Goal: Information Seeking & Learning: Learn about a topic

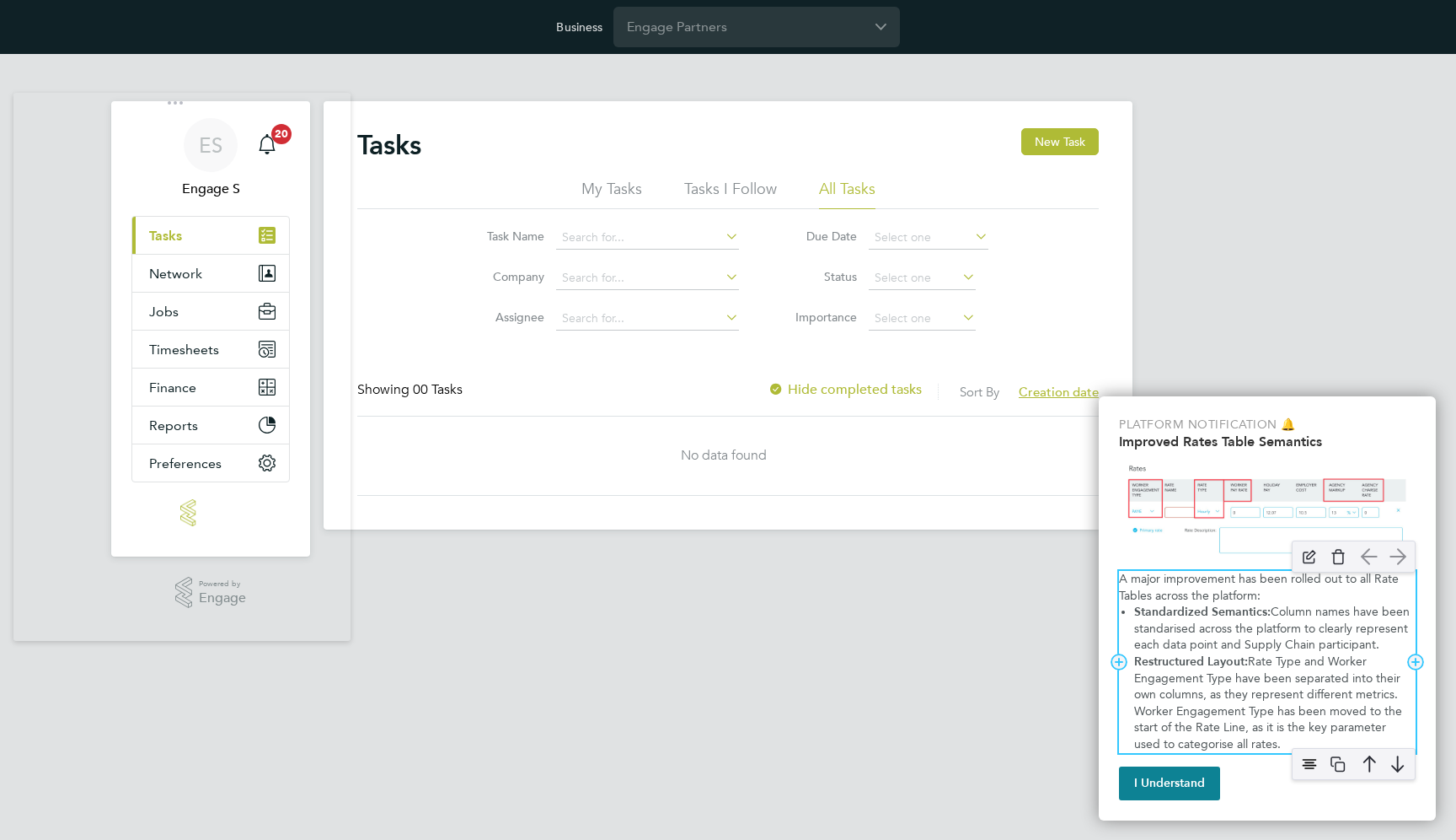
click at [1163, 589] on p "A major improvement has been rolled out to all Rate Tables across the platform:" at bounding box center [1267, 587] width 297 height 33
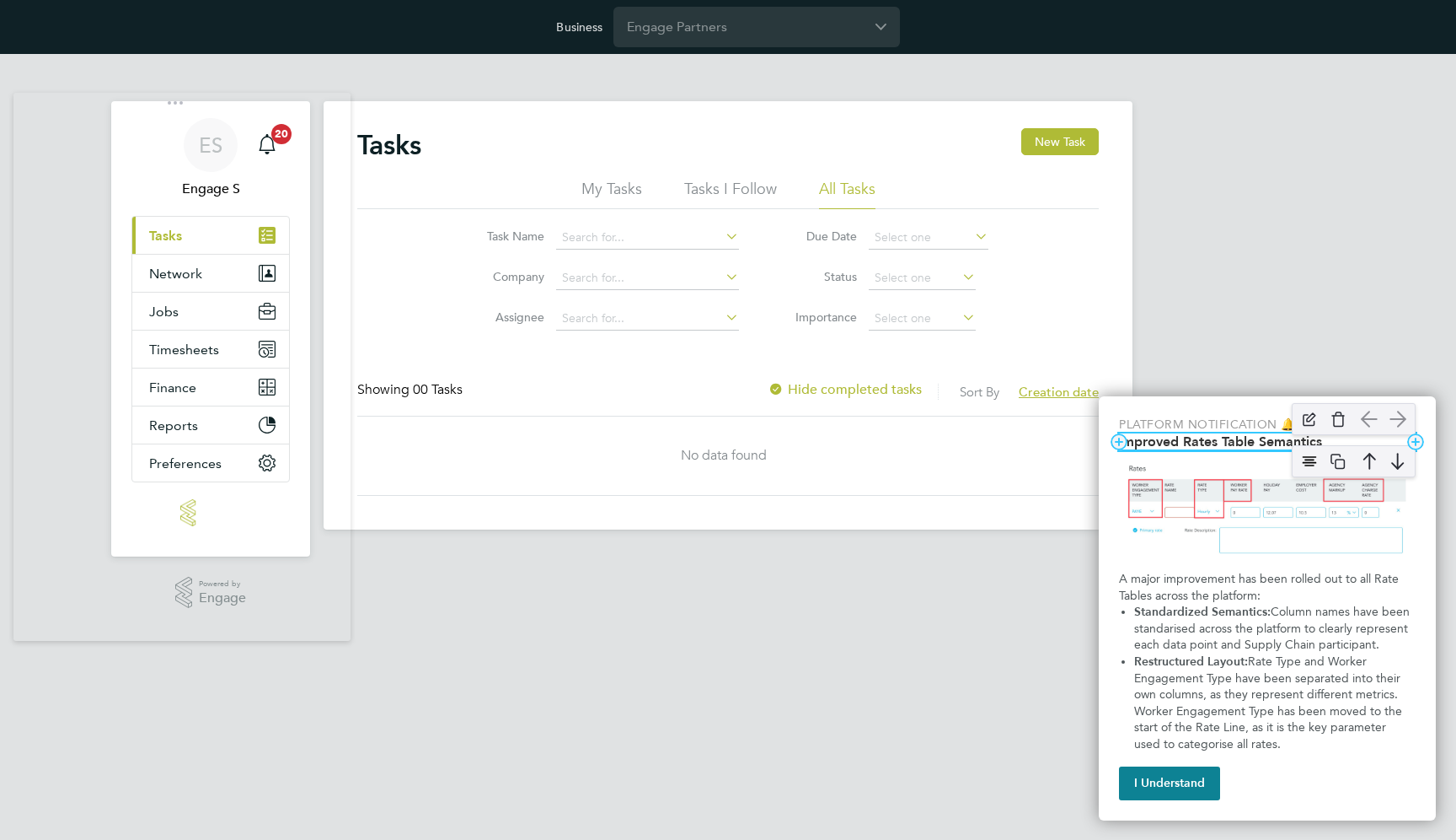
click at [1170, 441] on h2 "Improved Rates Table Semantics" at bounding box center [1267, 442] width 297 height 16
click at [1258, 259] on div "ES Engage S Notifications 20 Applications: Current page: Tasks Network Team Mem…" at bounding box center [728, 305] width 1456 height 503
click at [1243, 424] on p "Platform Notification 🔔" at bounding box center [1267, 425] width 297 height 17
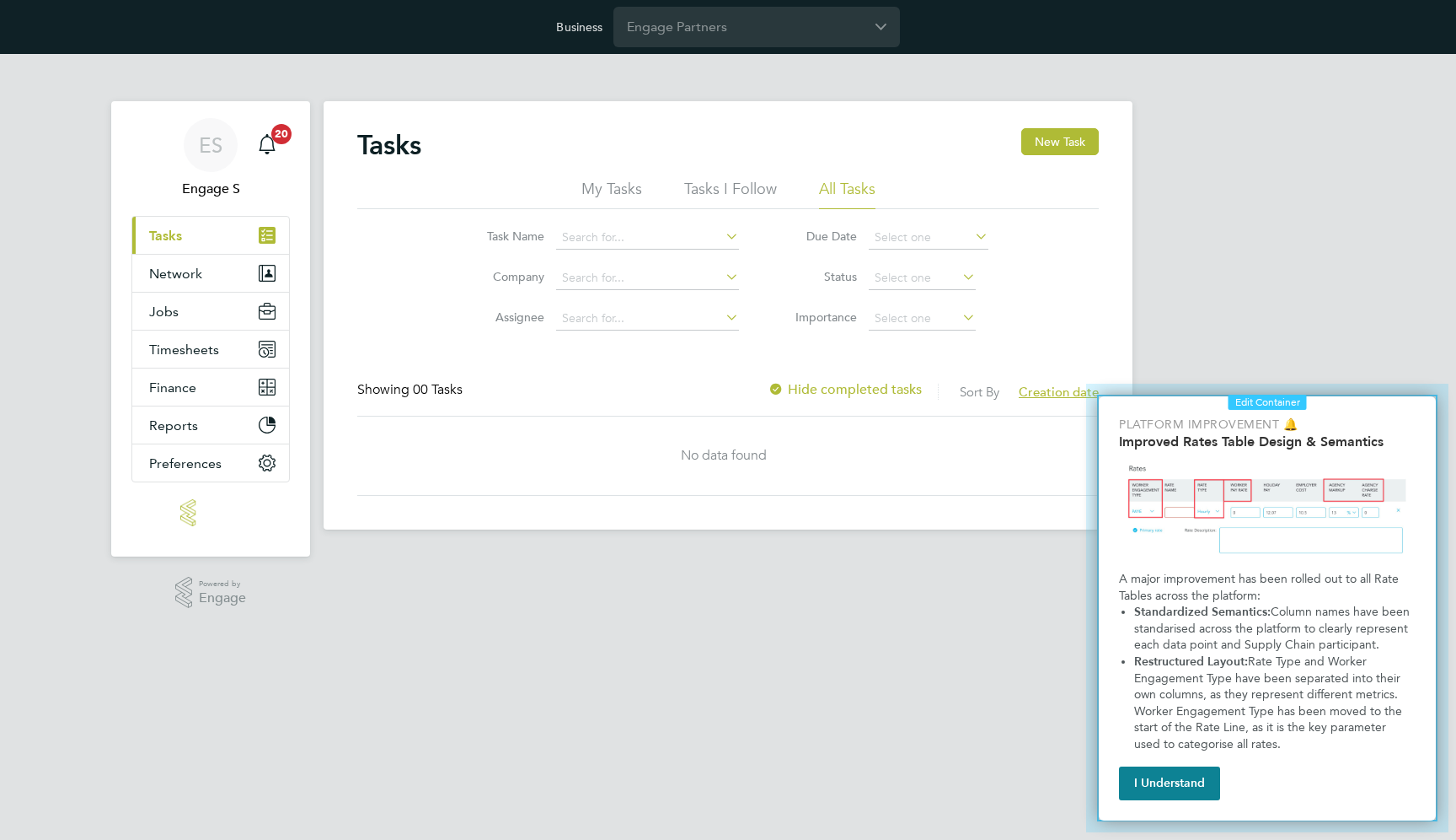
click at [1075, 372] on div at bounding box center [1255, 595] width 363 height 448
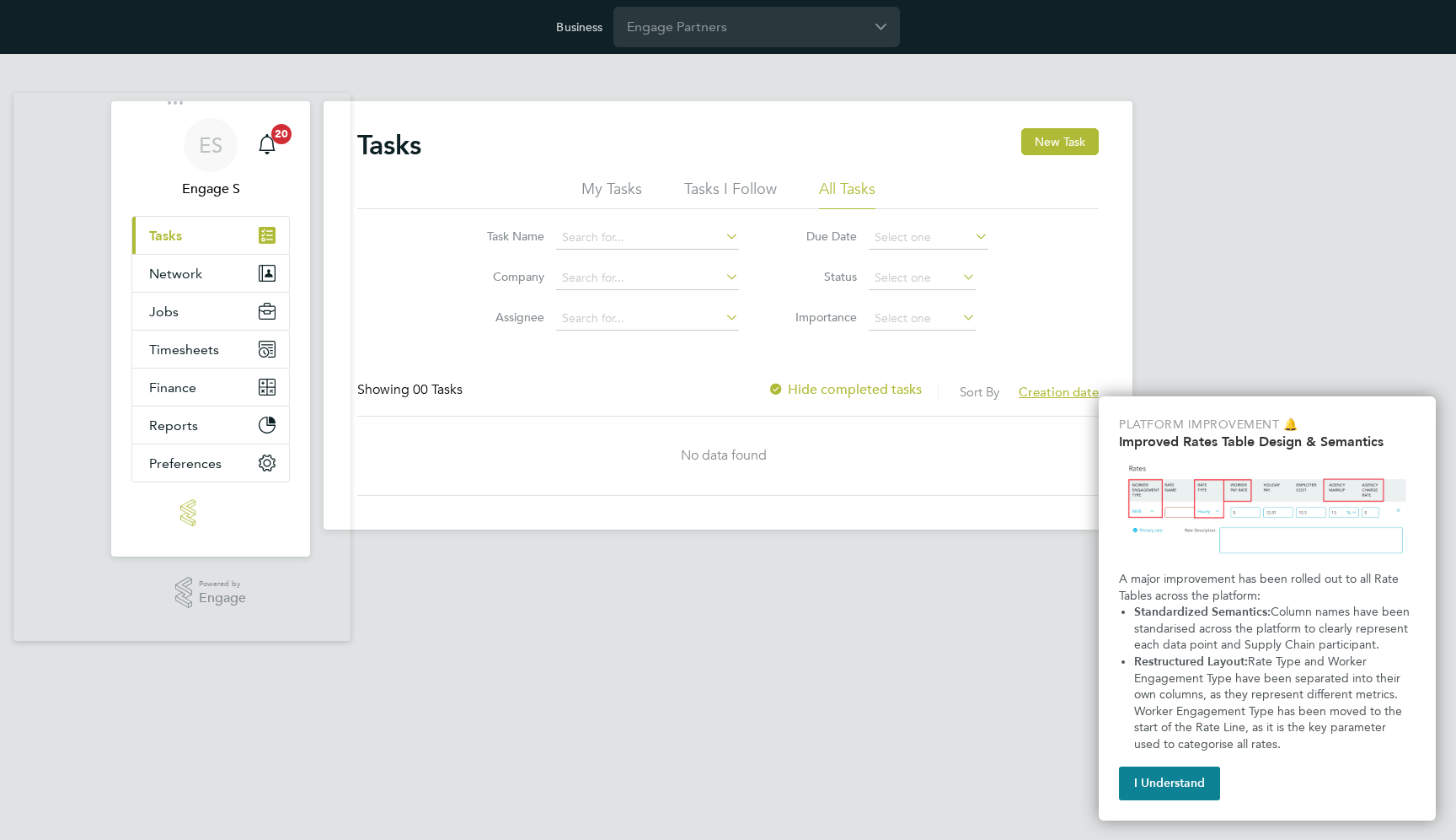
click at [814, 556] on html "Business Engage Partners ES Engage S Notifications 20 Applications: Current pag…" at bounding box center [728, 278] width 1456 height 556
click at [1276, 523] on img "Improved Rate Table Semantics" at bounding box center [1267, 511] width 297 height 107
click at [1163, 446] on h2 "Improved Rates Table Design & Semantics" at bounding box center [1267, 442] width 297 height 16
click at [1194, 511] on img "Improved Rate Table Semantics" at bounding box center [1267, 511] width 297 height 107
click at [889, 556] on html "Business Engage Partners ES Engage S Notifications 20 Applications: Current pag…" at bounding box center [728, 278] width 1456 height 556
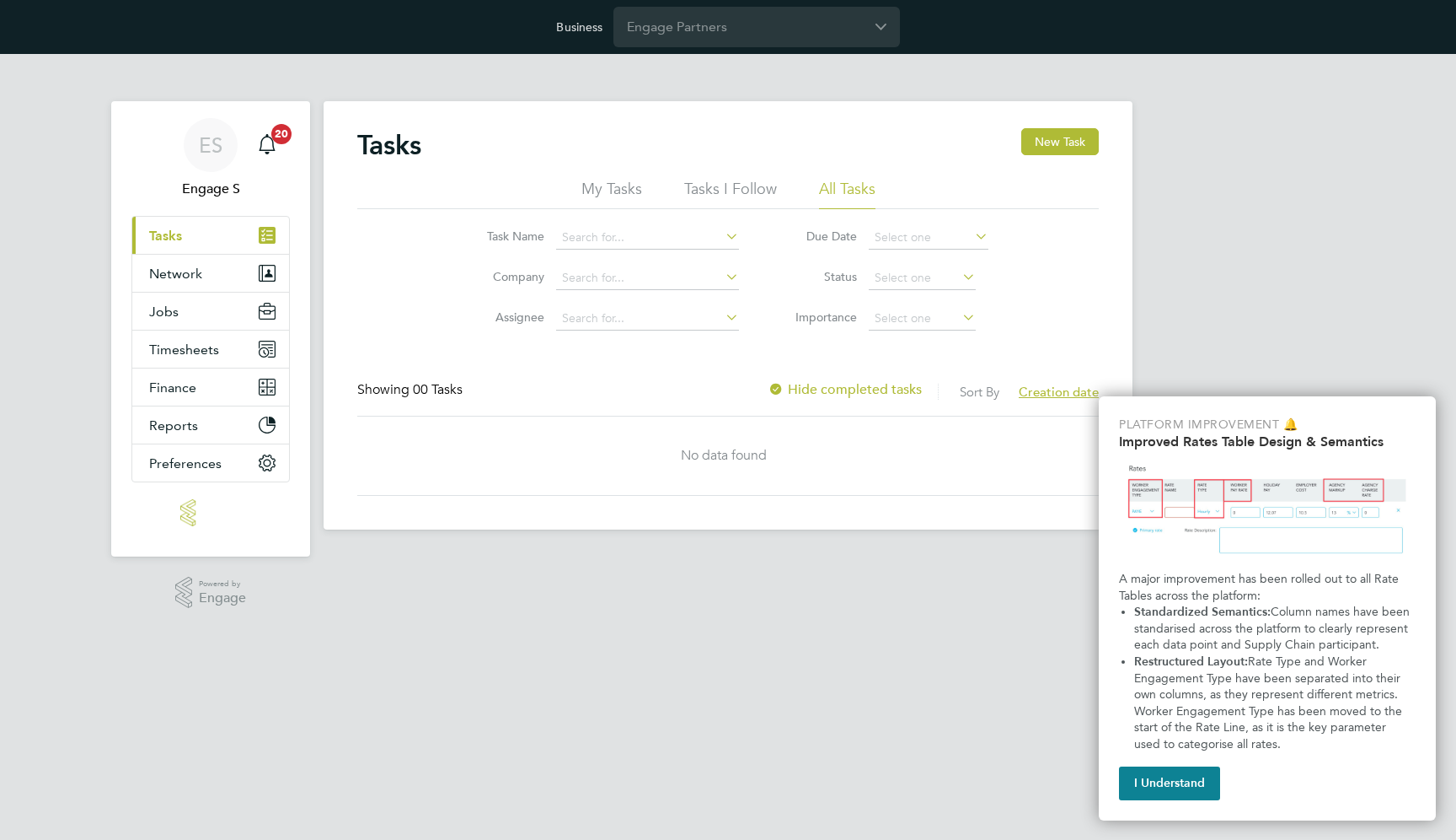
click at [1207, 198] on div "ES Engage S Notifications 20 Applications: Current page: Tasks Network Team Mem…" at bounding box center [728, 305] width 1456 height 503
